Goal: Task Accomplishment & Management: Complete application form

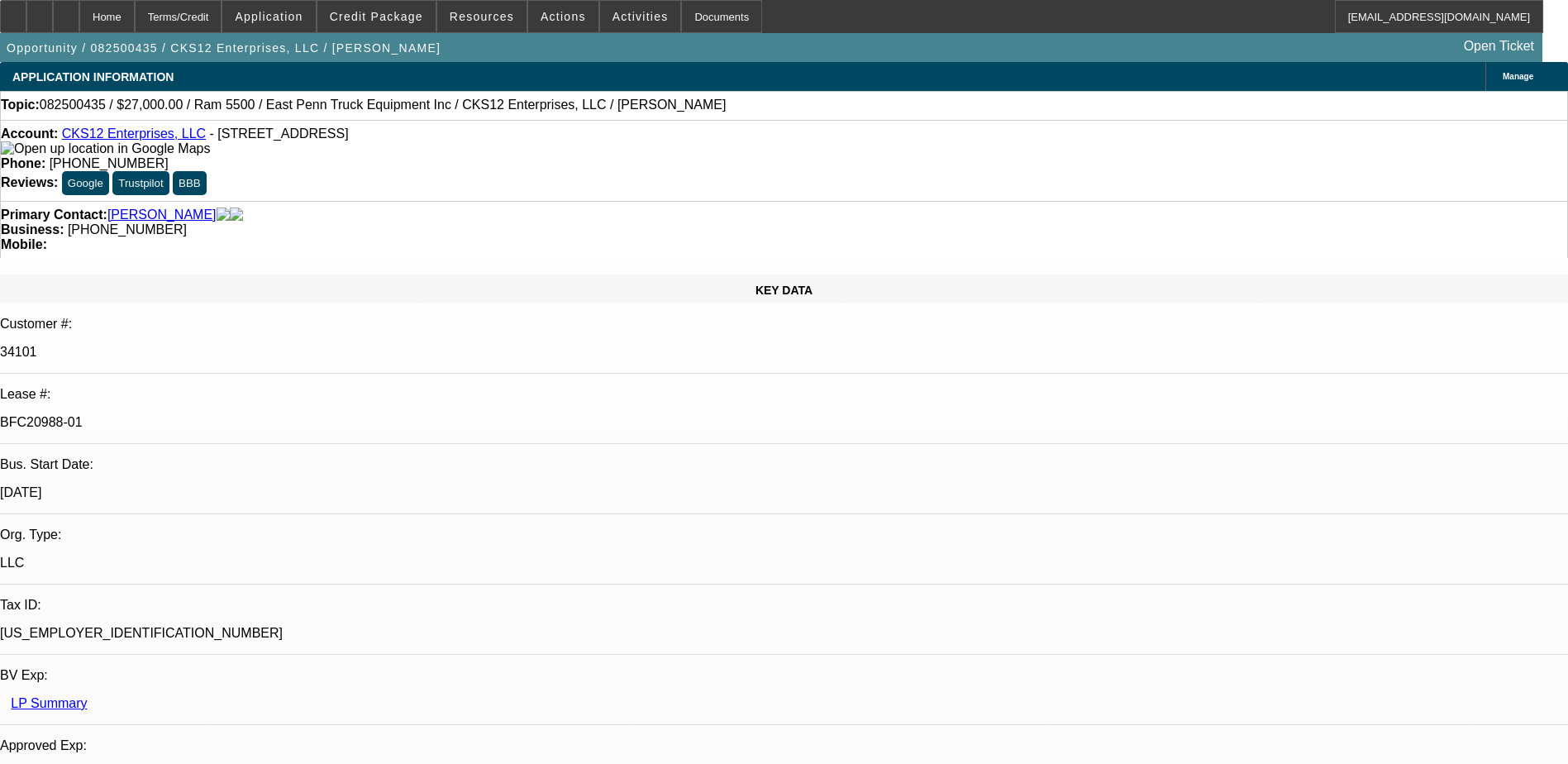
select select "0"
select select "2"
select select "0.1"
select select "0"
select select "2"
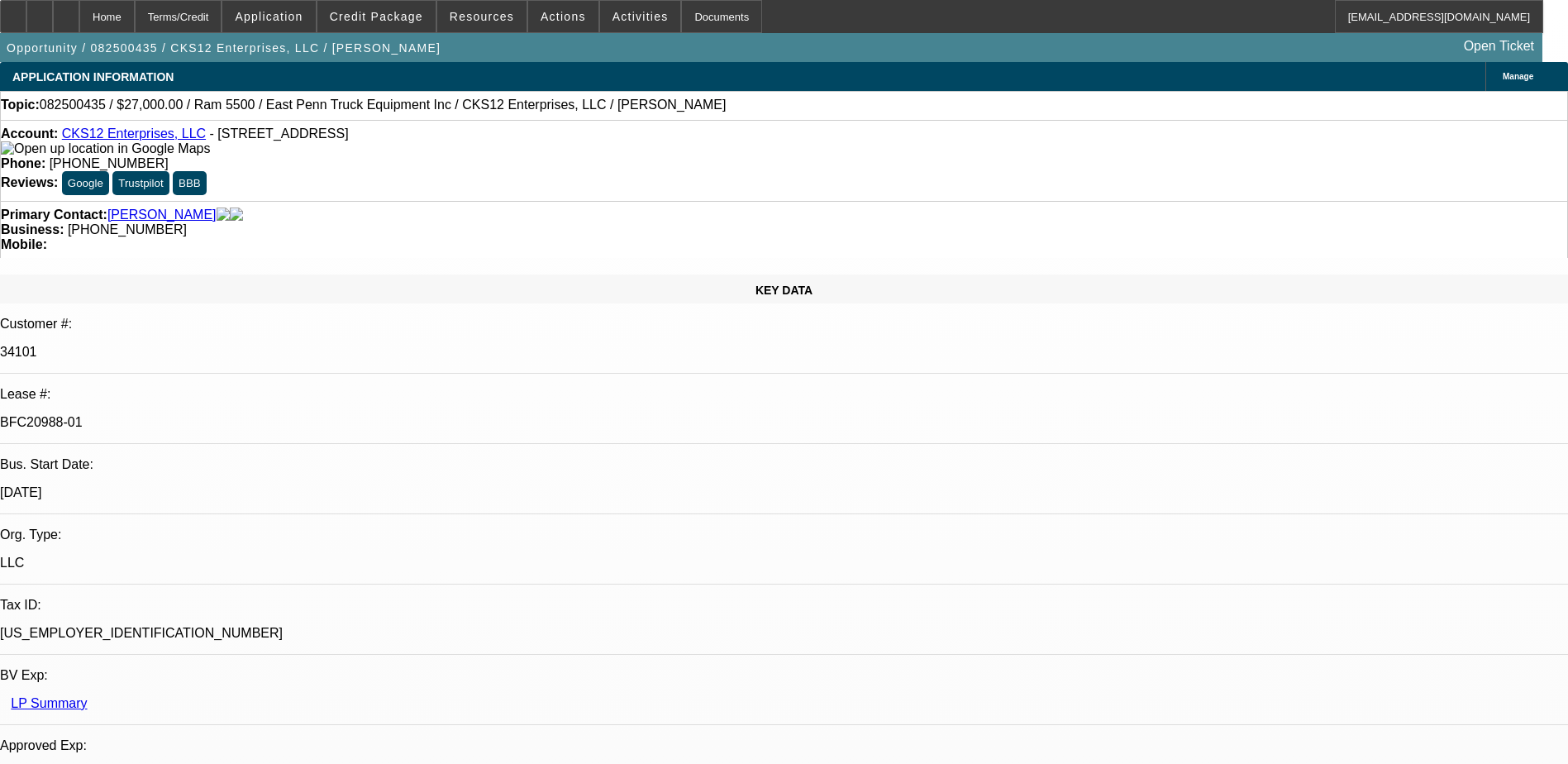
select select "0.1"
select select "0.15"
select select "0.1"
select select "0"
select select "2"
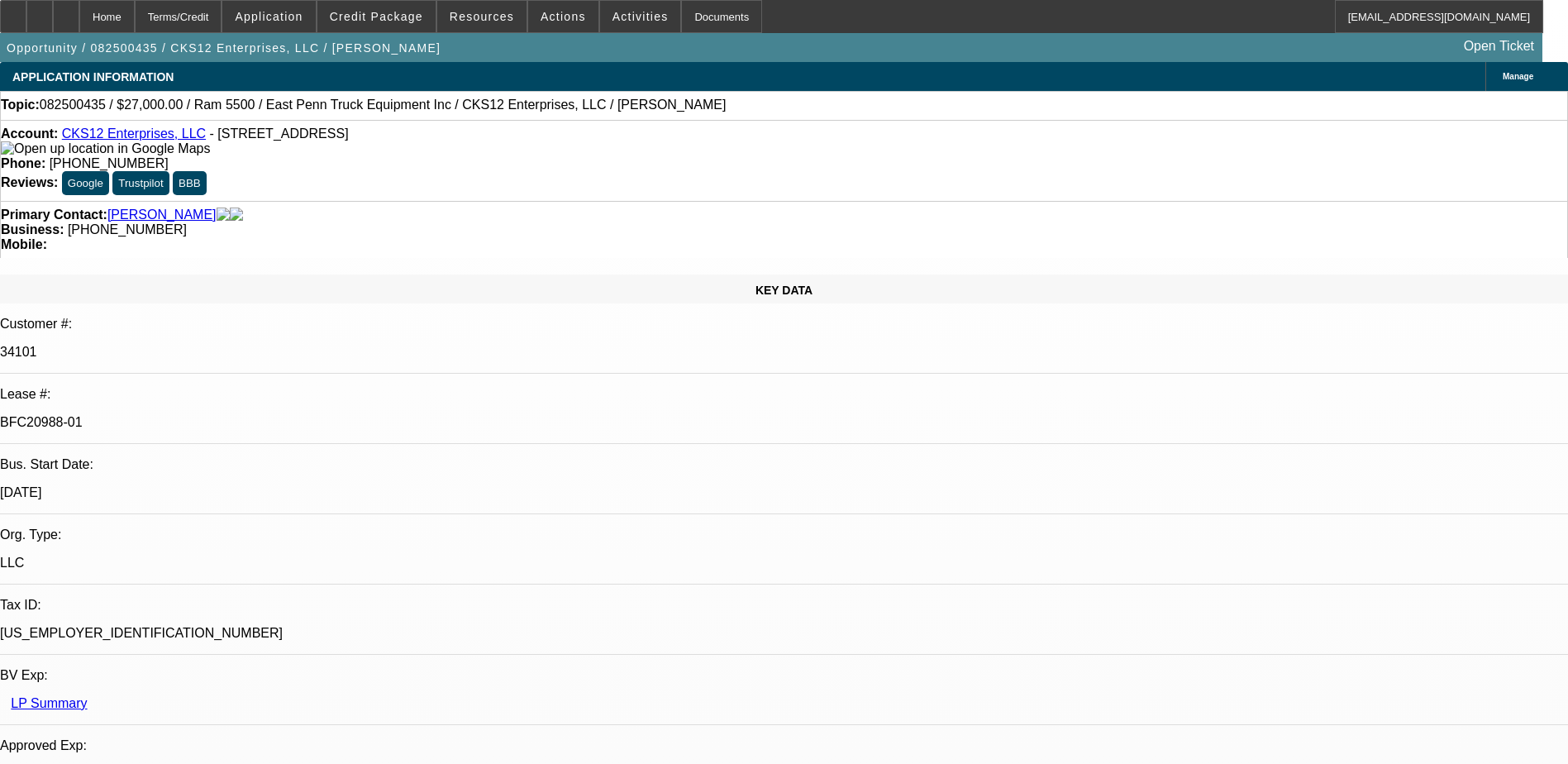
select select "0.1"
select select "1"
select select "2"
select select "4"
select select "1"
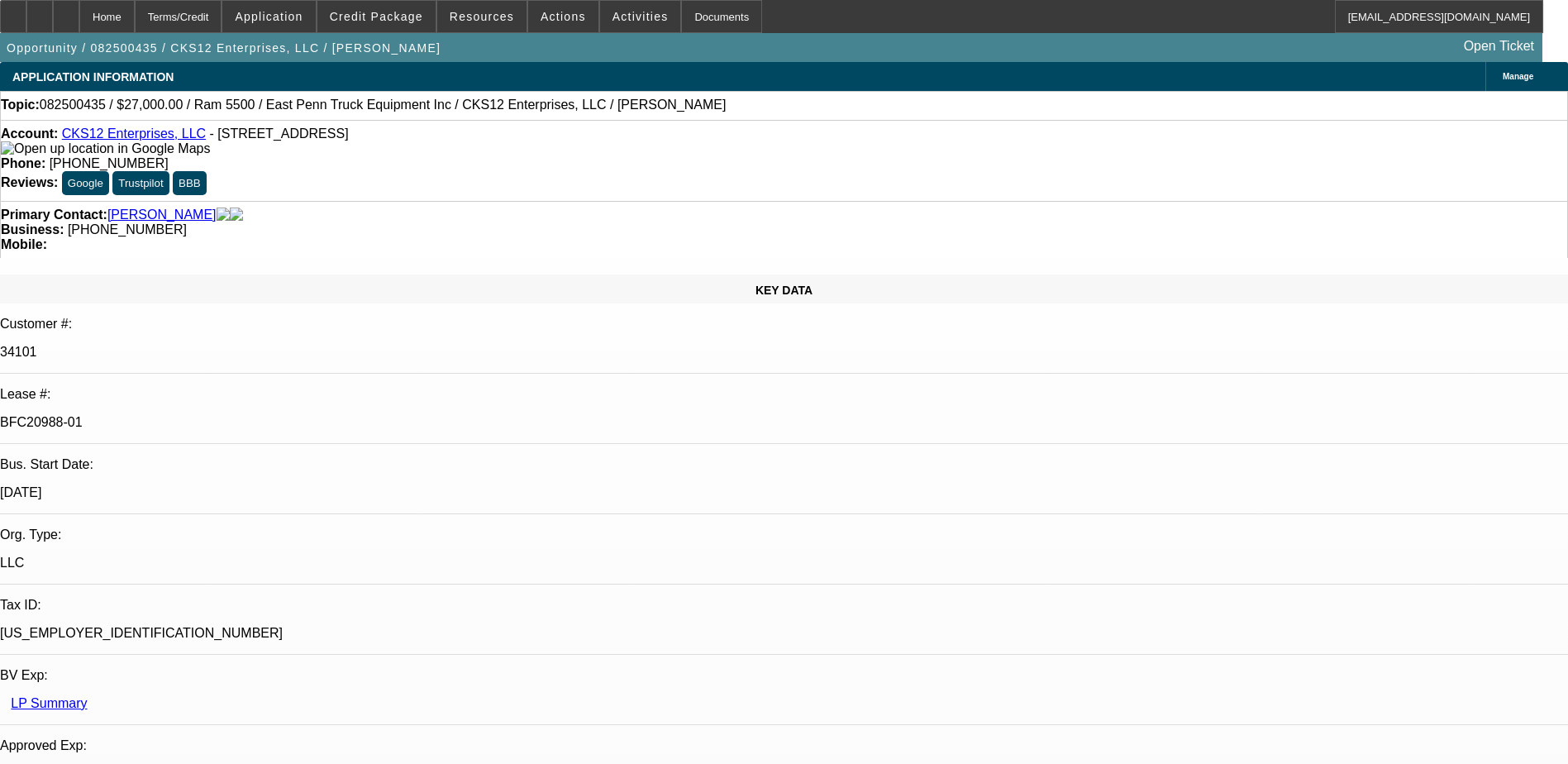
select select "2"
select select "4"
select select "1"
select select "2"
select select "4"
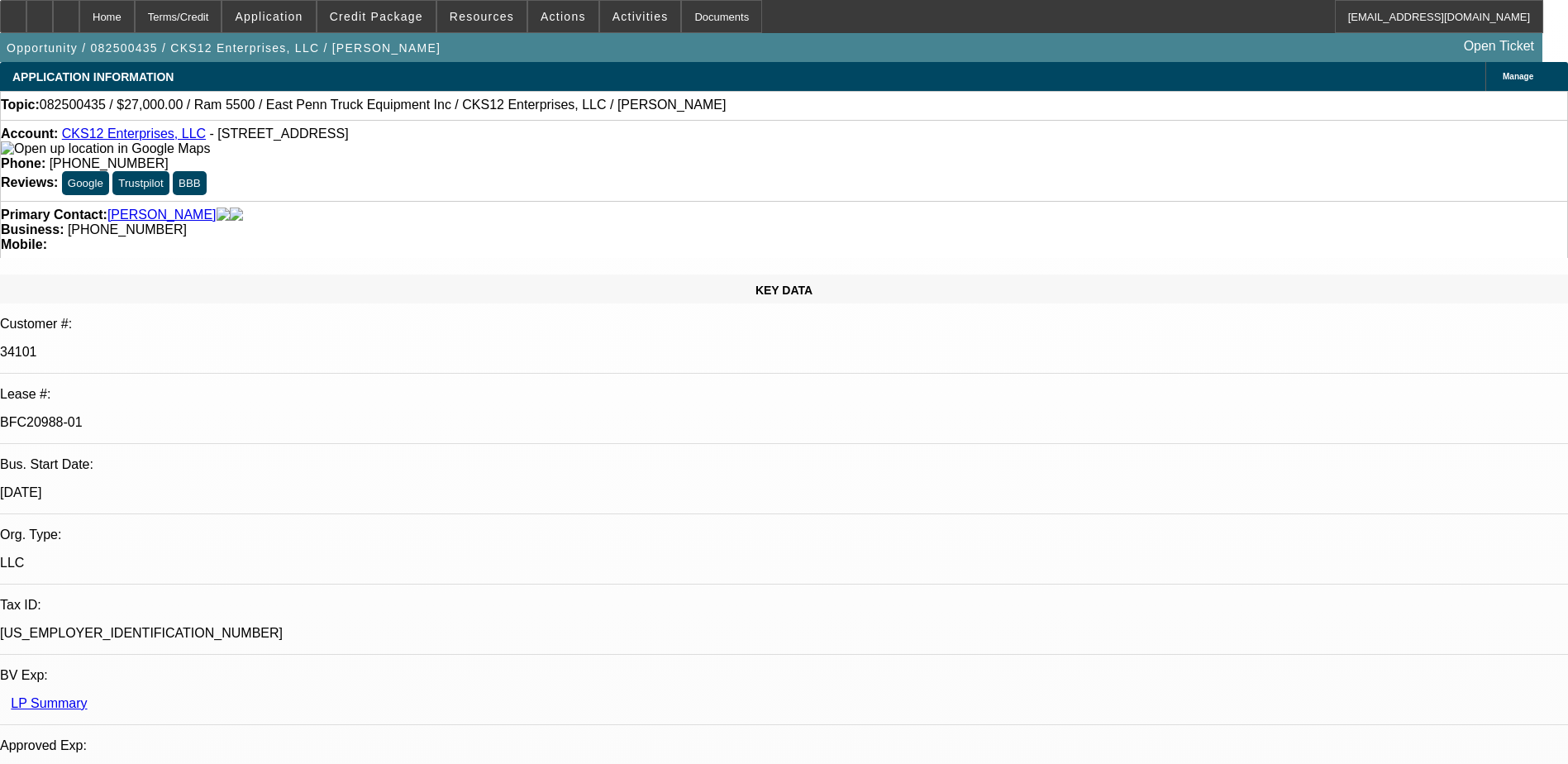
select select "1"
select select "2"
select select "4"
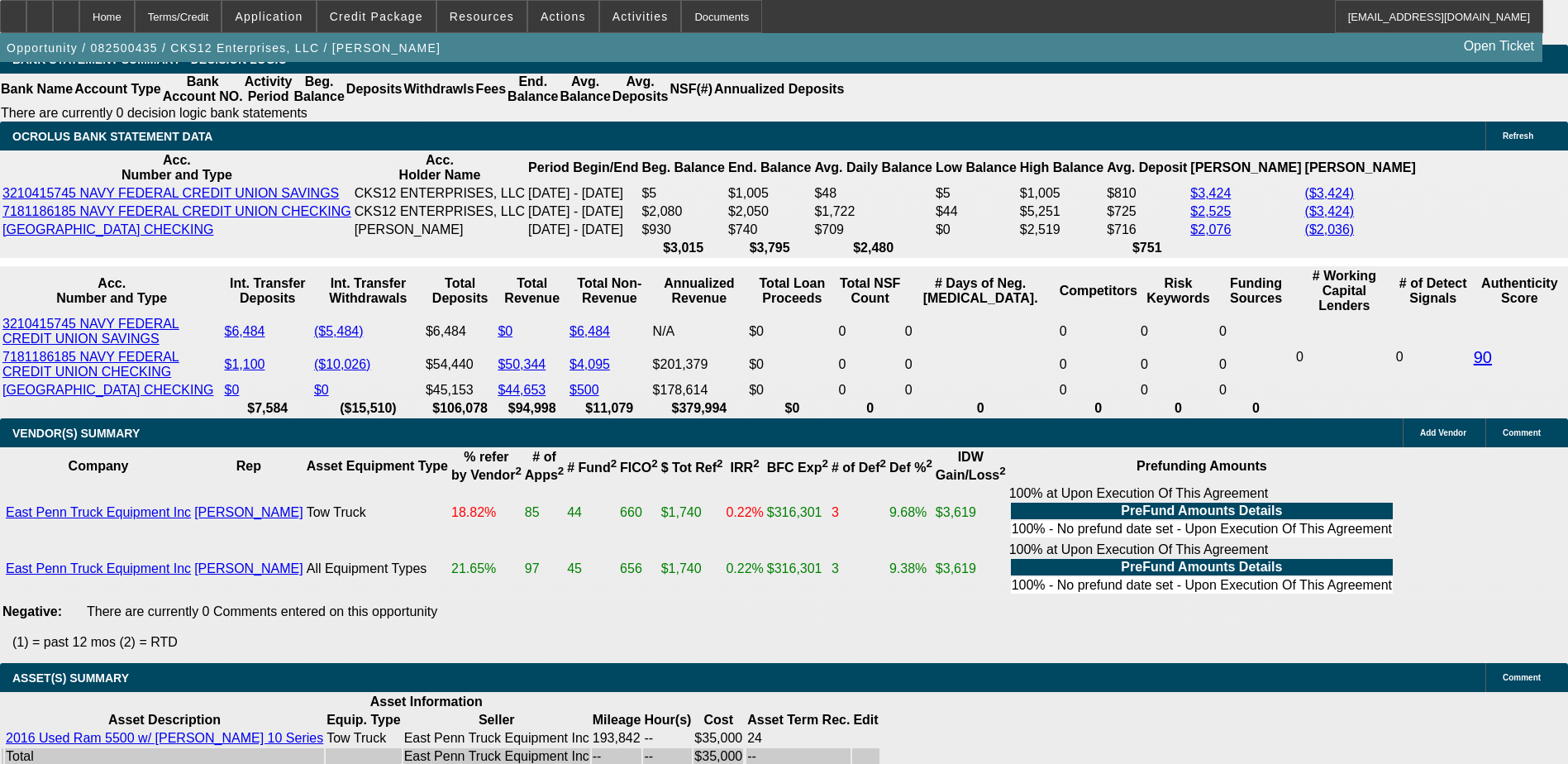
scroll to position [3059, 0]
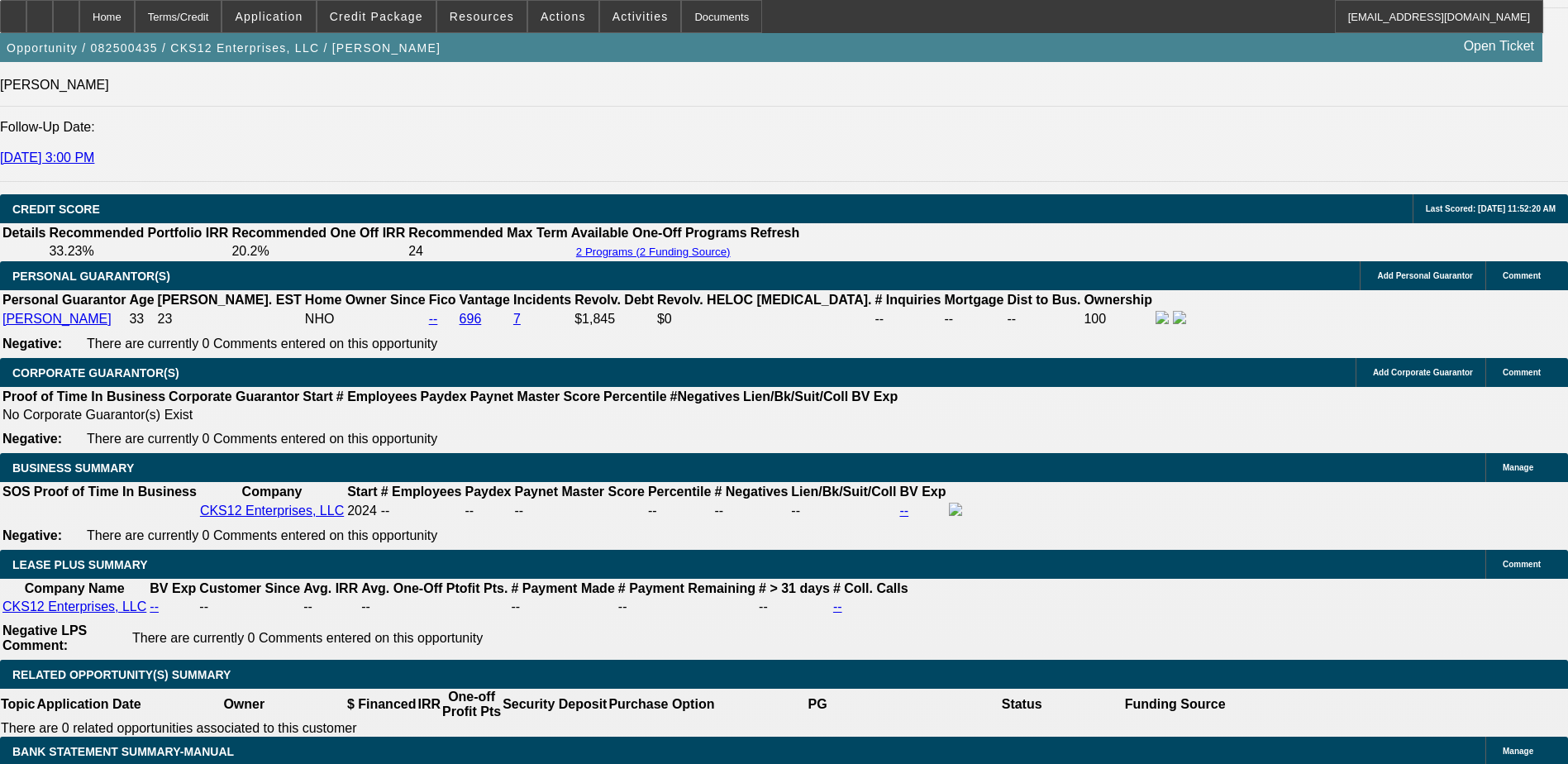
scroll to position [2232, 0]
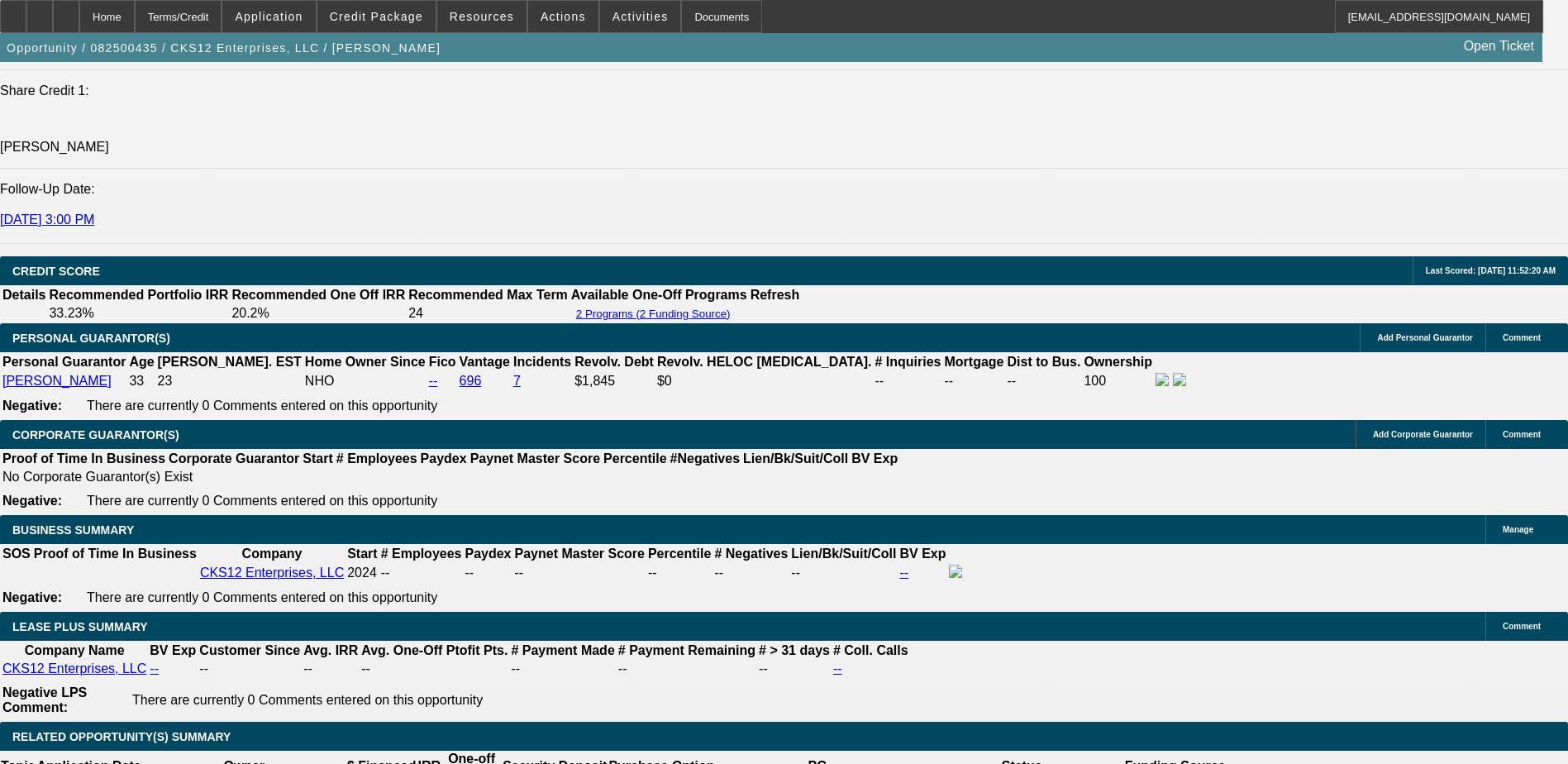
scroll to position [0, 0]
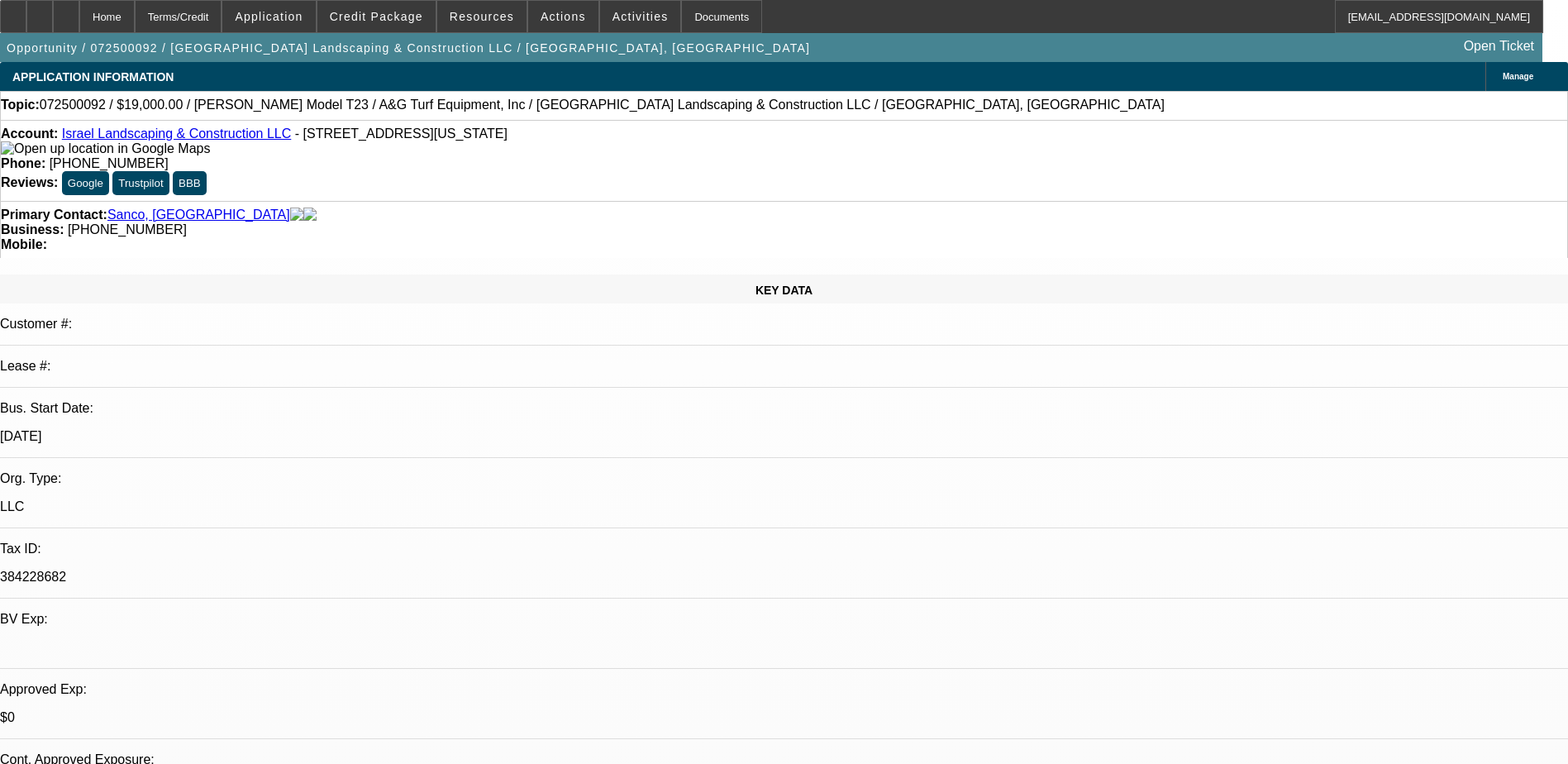
select select "0"
select select "2"
select select "0"
select select "6"
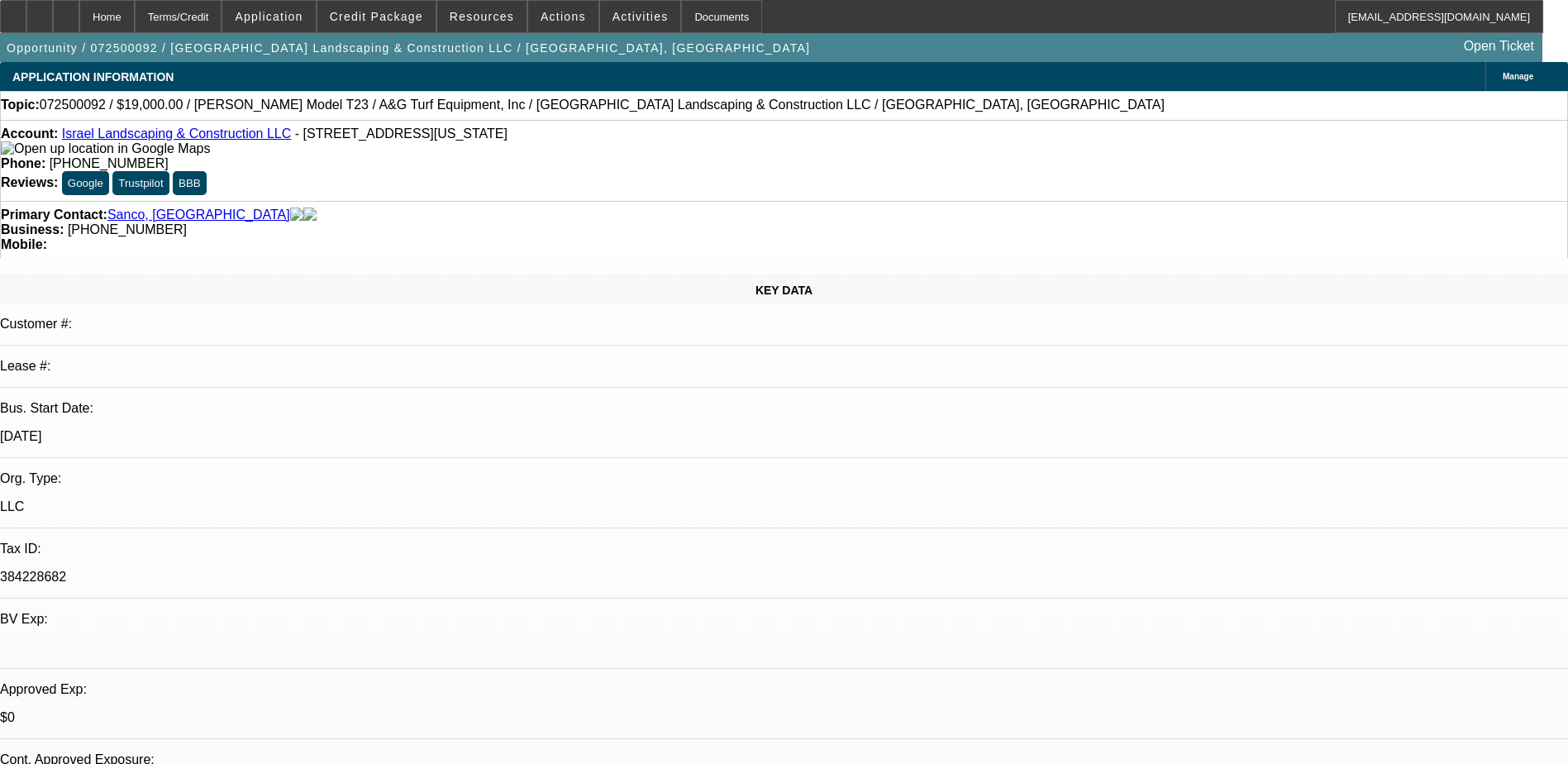
select select "0"
select select "6"
select select "0"
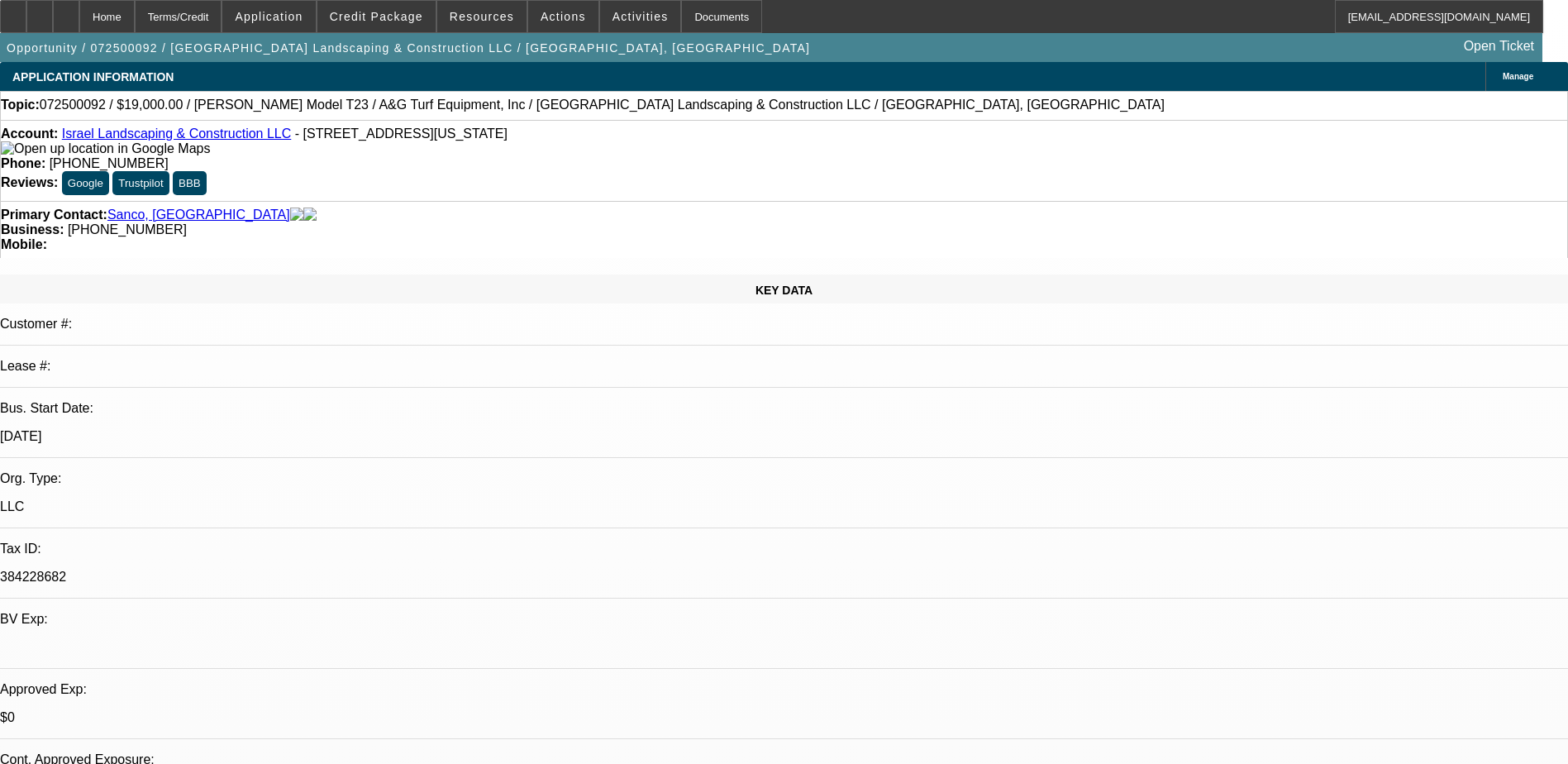
select select "0"
select select "6"
select select "0"
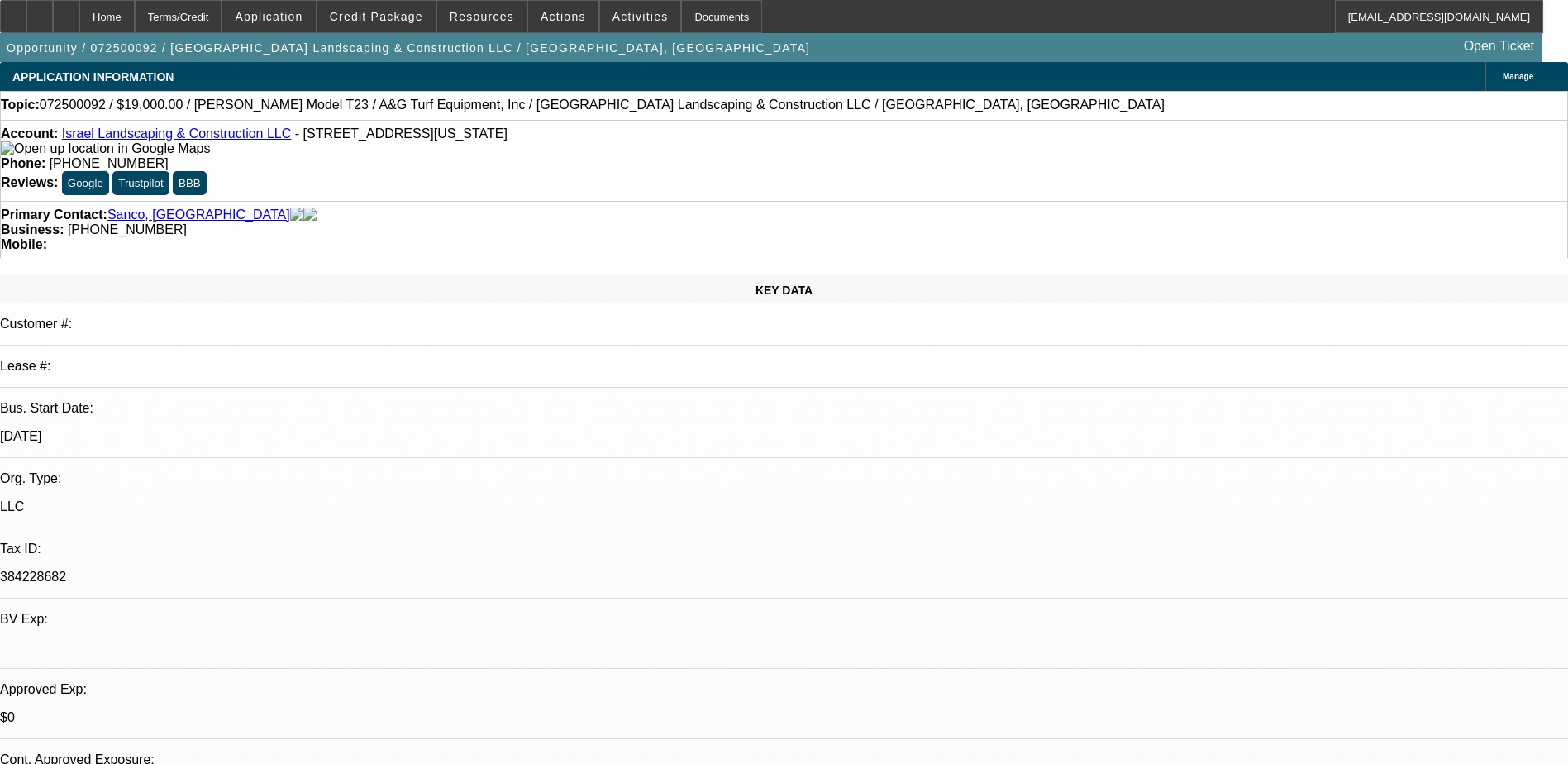
select select "0"
select select "6"
click at [66, 11] on icon at bounding box center [66, 11] width 0 height 0
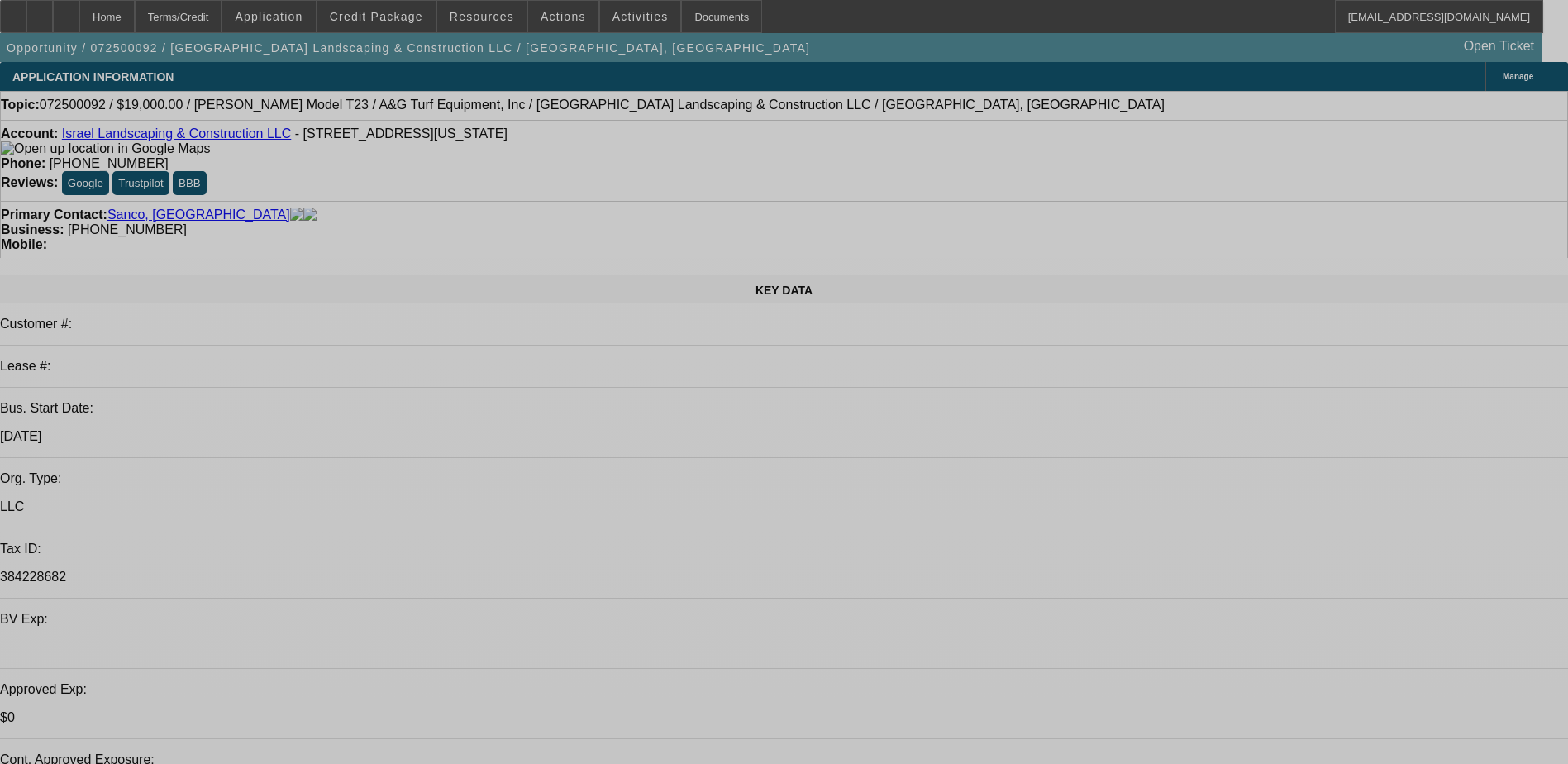
select select "0"
select select "2"
select select "0"
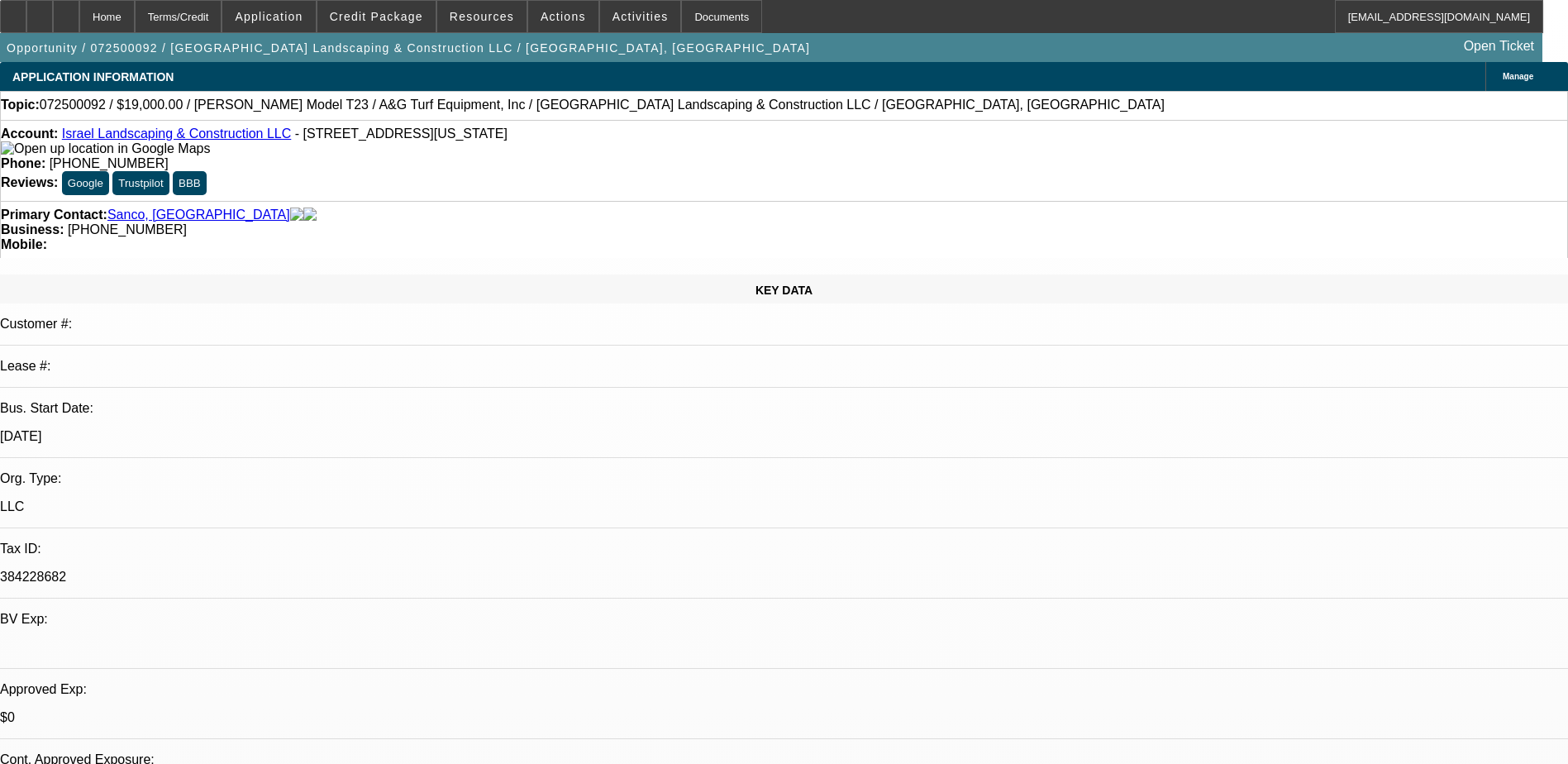
select select "0"
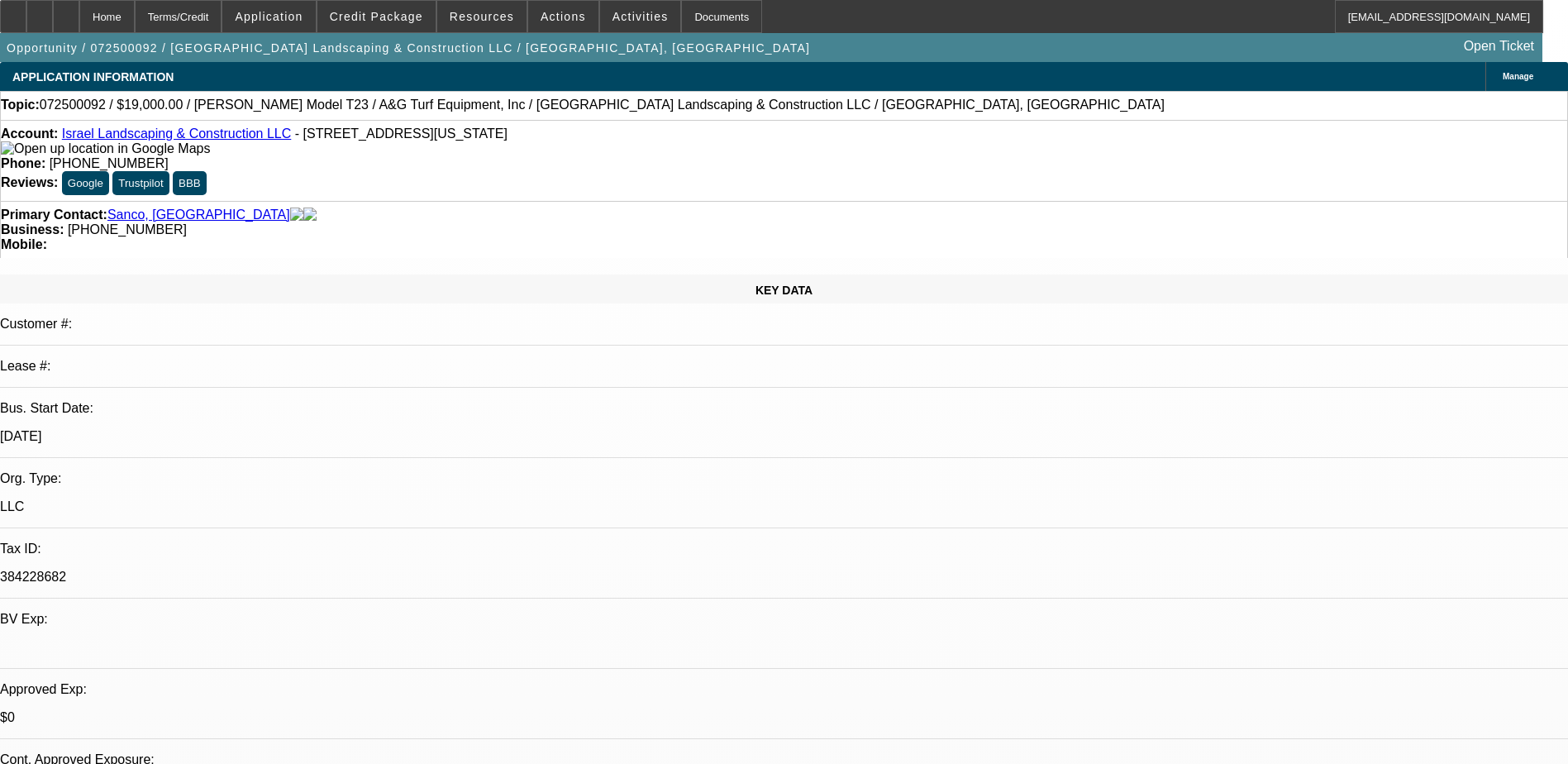
select select "0"
select select "1"
select select "2"
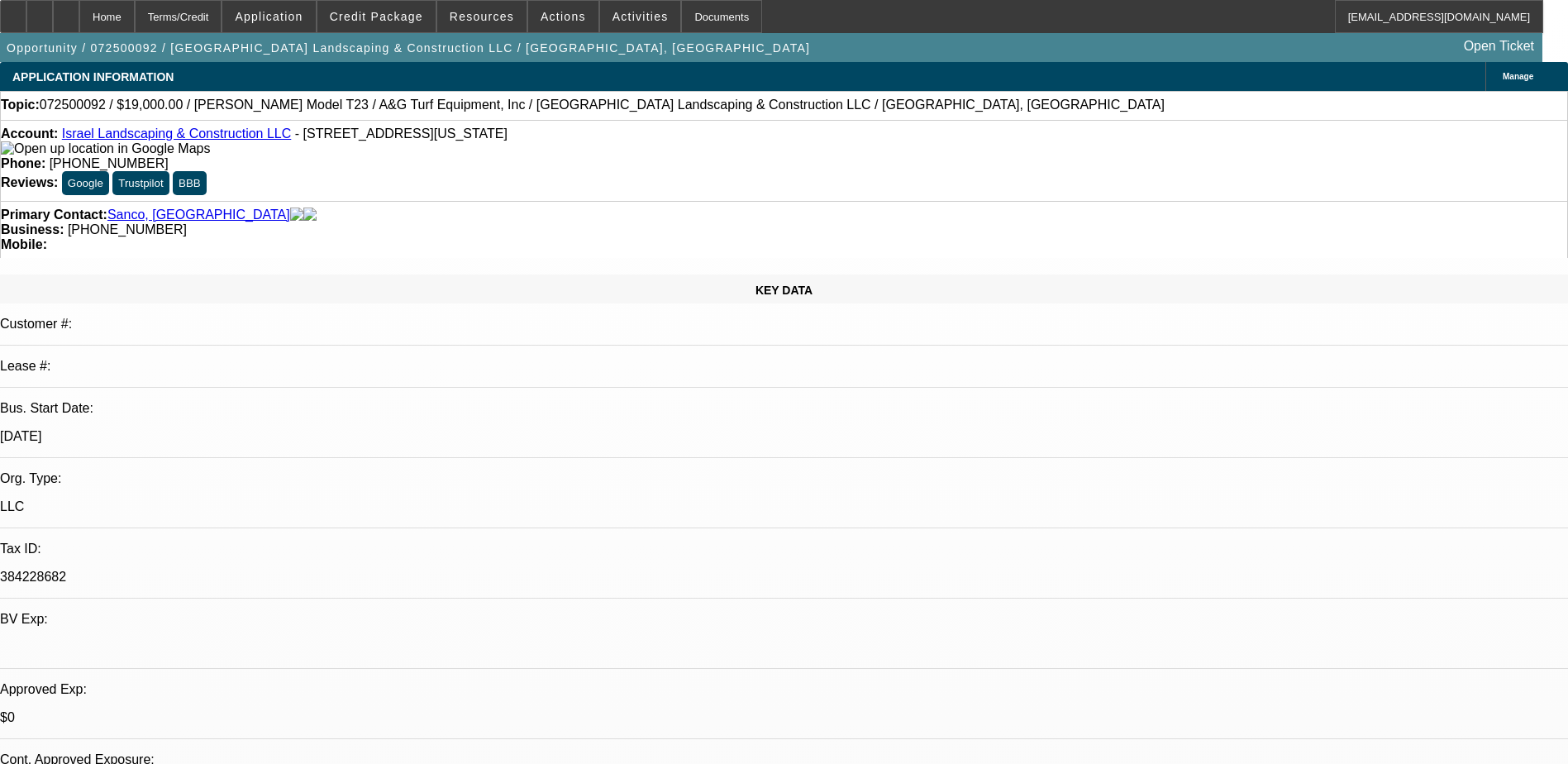
select select "6"
select select "1"
select select "6"
select select "1"
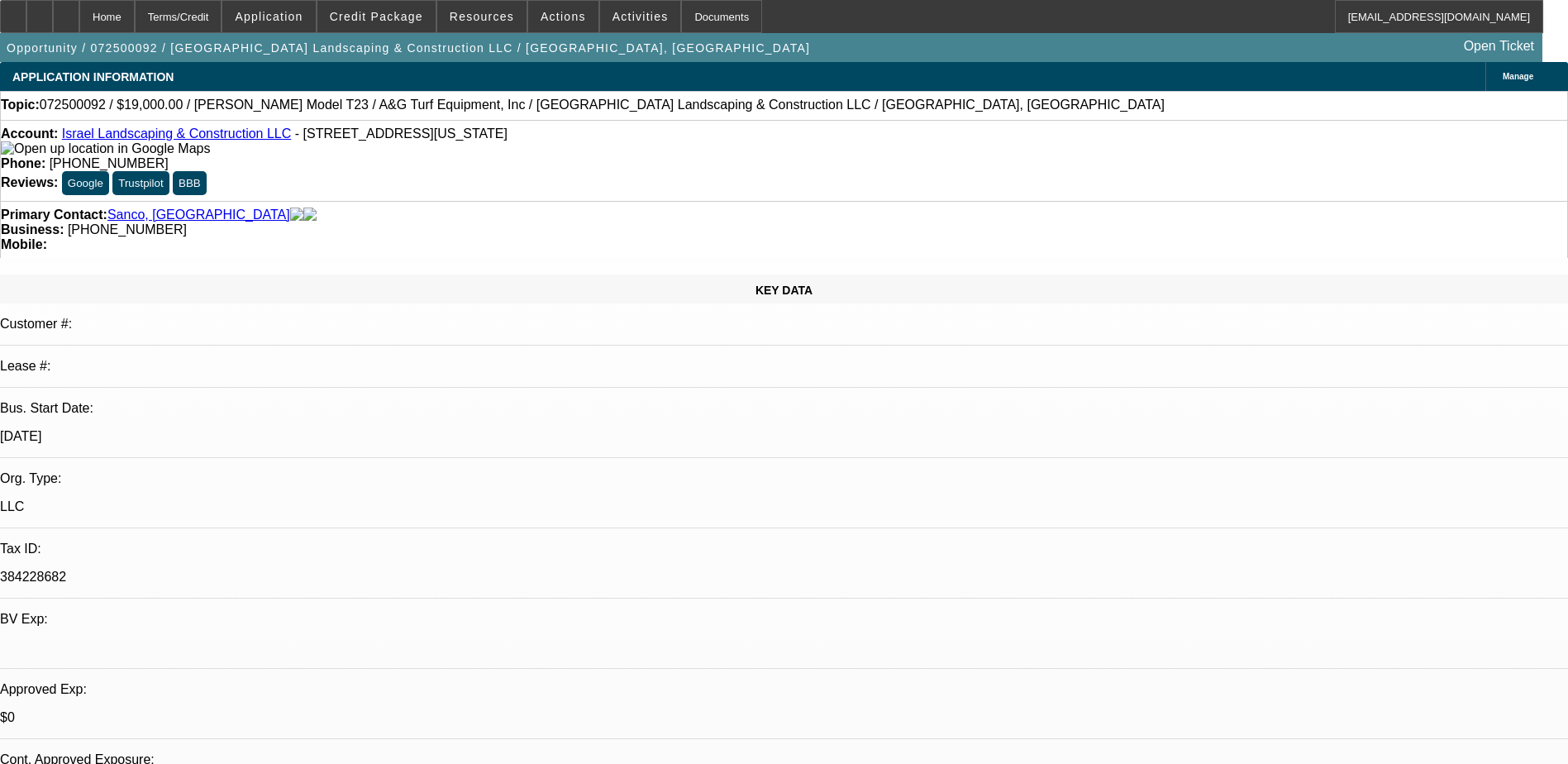
select select "1"
select select "6"
select select "1"
select select "6"
